Goal: Find specific page/section: Find specific page/section

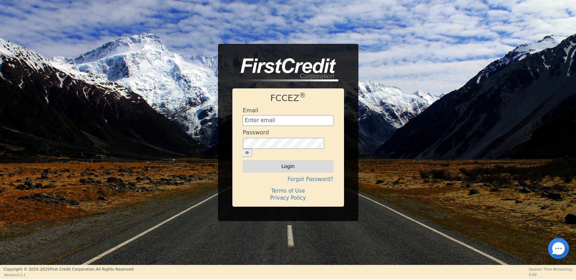
type input "[EMAIL_ADDRESS][DOMAIN_NAME]"
click at [287, 164] on button "Login" at bounding box center [288, 166] width 90 height 12
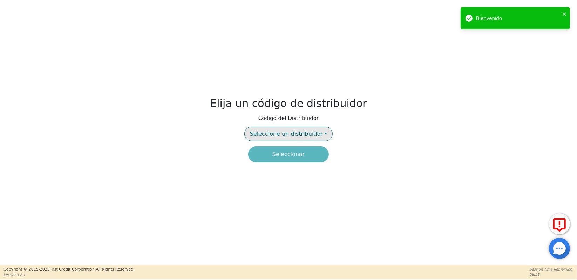
click at [288, 137] on button "Seleccione un distribuidor" at bounding box center [288, 134] width 88 height 14
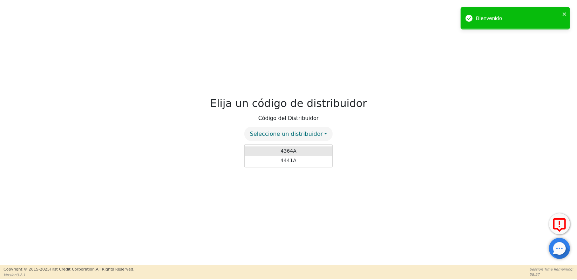
click at [287, 151] on link "4364A" at bounding box center [289, 150] width 88 height 9
click at [284, 157] on button "Seleccionar" at bounding box center [288, 154] width 81 height 16
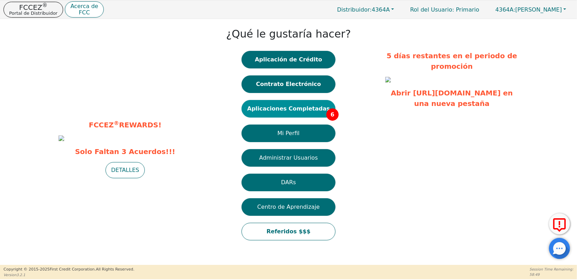
click at [289, 108] on button "Aplicaciones Completadas 6" at bounding box center [289, 109] width 94 height 18
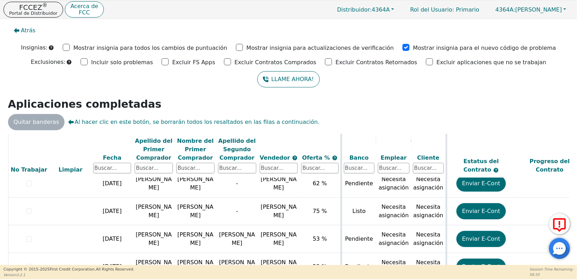
scroll to position [68, 0]
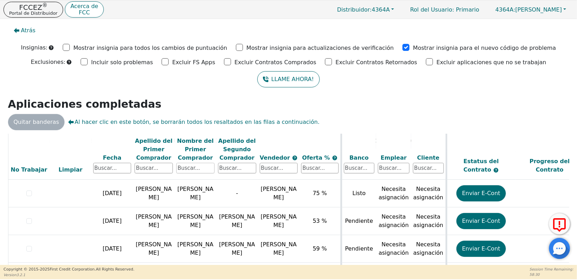
click at [193, 168] on input "text" at bounding box center [195, 168] width 38 height 11
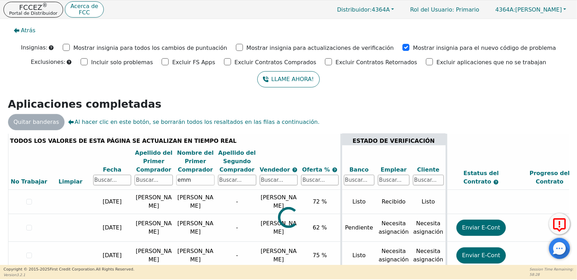
scroll to position [0, 0]
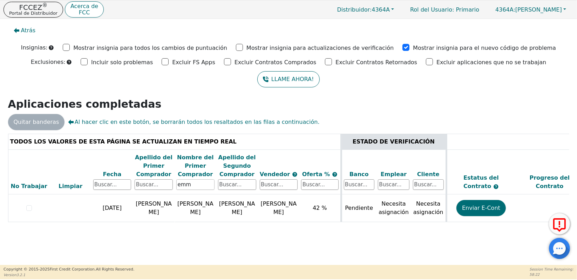
type input "emm"
